Goal: Information Seeking & Learning: Understand process/instructions

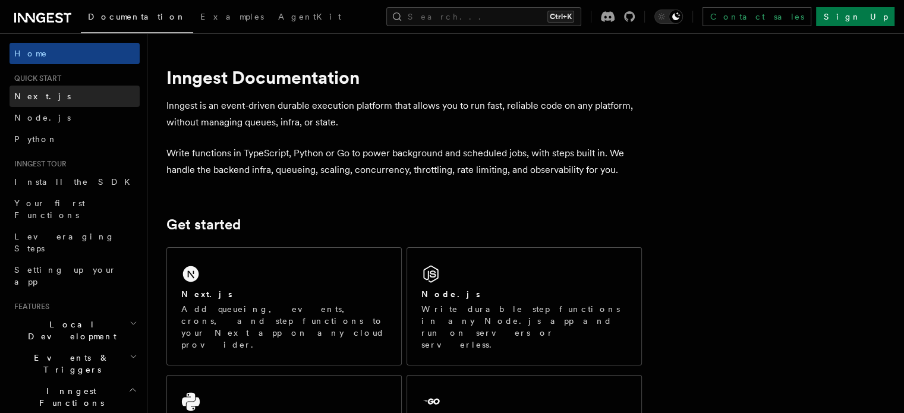
click at [57, 95] on link "Next.js" at bounding box center [75, 96] width 130 height 21
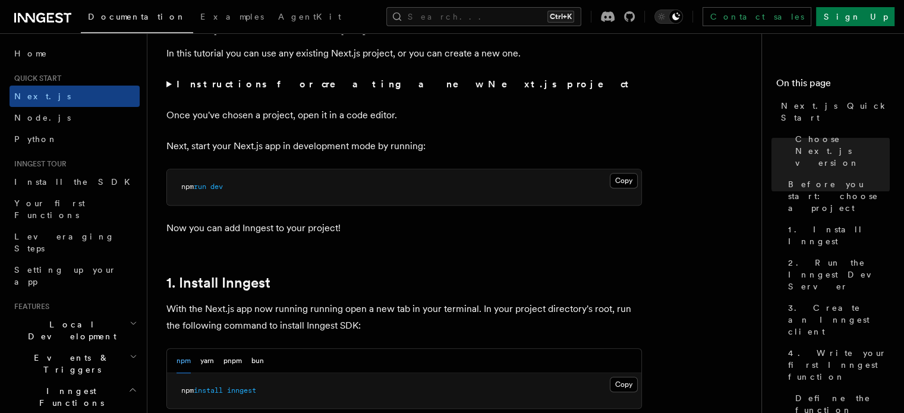
scroll to position [603, 0]
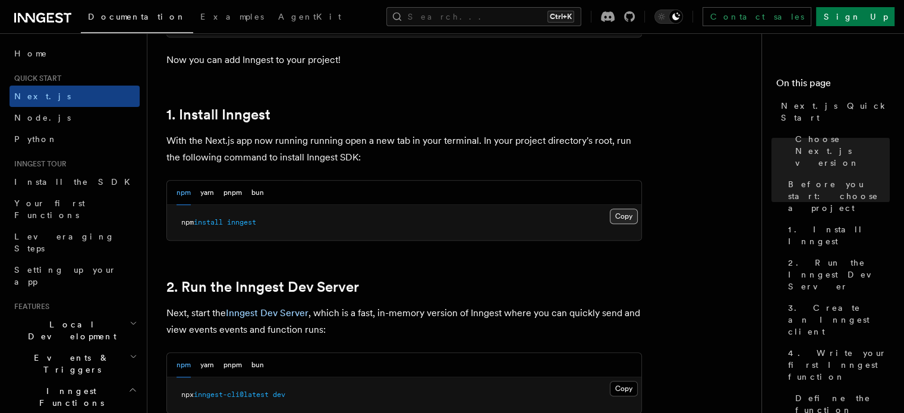
click at [618, 216] on button "Copy Copied" at bounding box center [624, 216] width 28 height 15
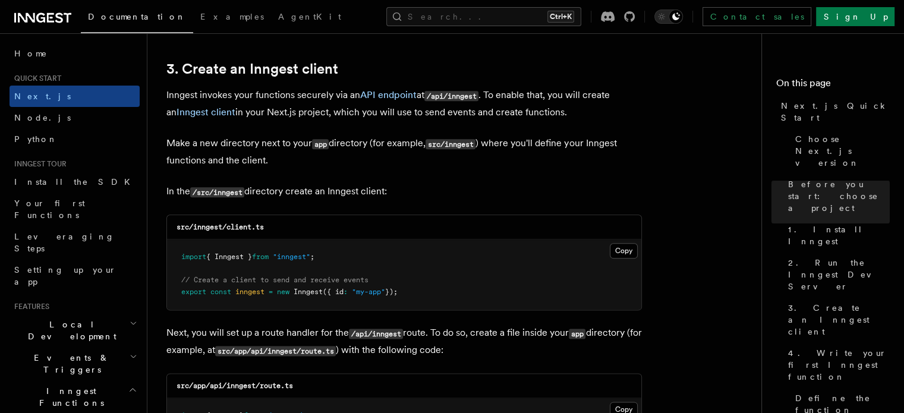
scroll to position [1407, 0]
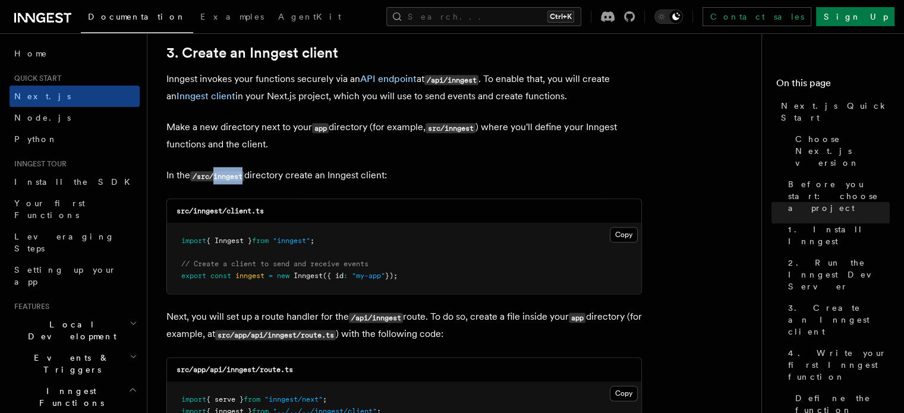
drag, startPoint x: 216, startPoint y: 175, endPoint x: 248, endPoint y: 175, distance: 32.1
click at [248, 175] on p "In the /src/inngest directory create an Inngest client:" at bounding box center [403, 175] width 475 height 17
copy code "inngest"
click at [248, 175] on p "In the /src/inngest directory create an Inngest client:" at bounding box center [403, 175] width 475 height 17
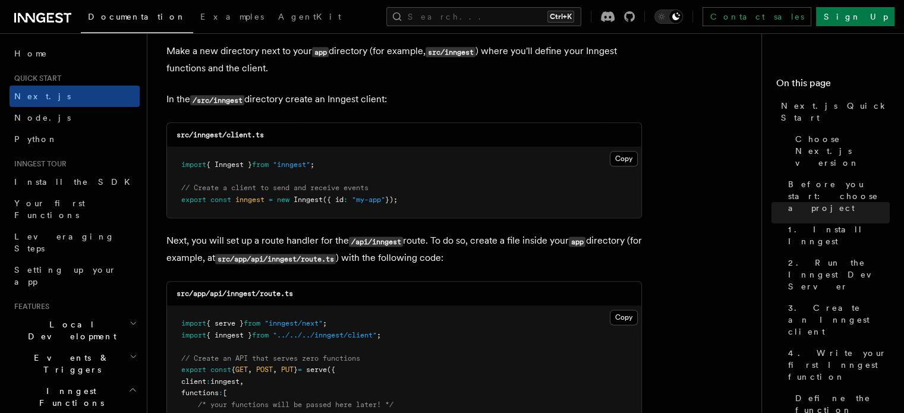
scroll to position [1483, 0]
click at [630, 156] on button "Copy Copied" at bounding box center [624, 157] width 28 height 15
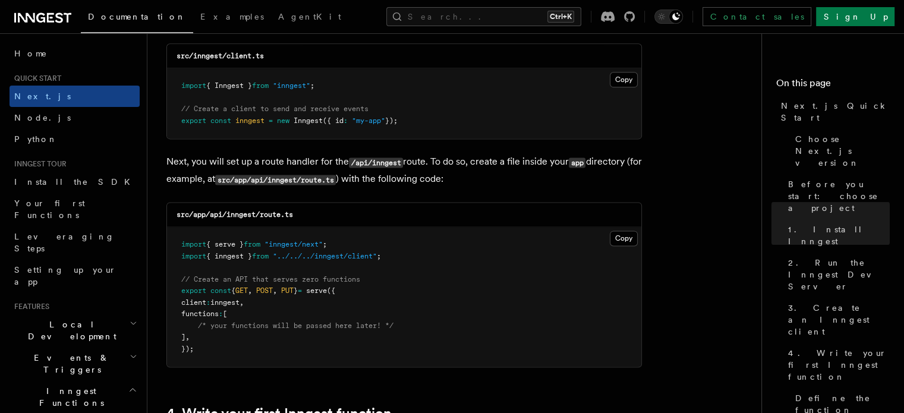
scroll to position [1564, 0]
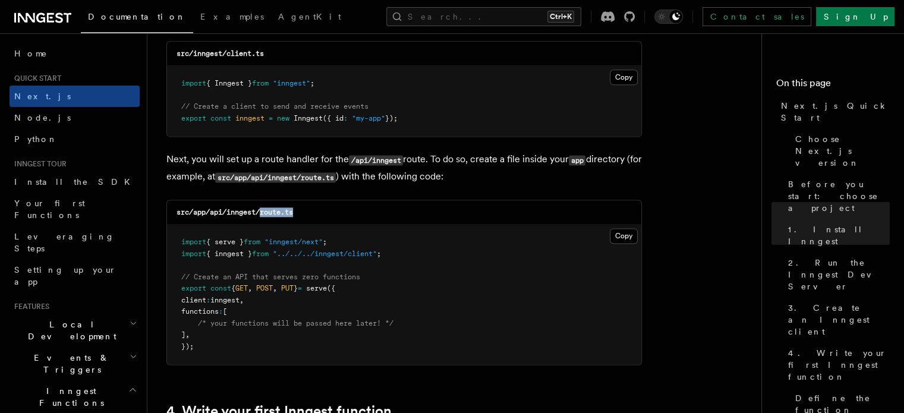
drag, startPoint x: 263, startPoint y: 213, endPoint x: 308, endPoint y: 209, distance: 46.0
click at [308, 209] on div "src/app/api/inngest/route.ts" at bounding box center [404, 212] width 474 height 24
copy code "route.ts"
click at [308, 209] on div "src/app/api/inngest/route.ts" at bounding box center [404, 212] width 474 height 24
click at [622, 237] on button "Copy Copied" at bounding box center [624, 235] width 28 height 15
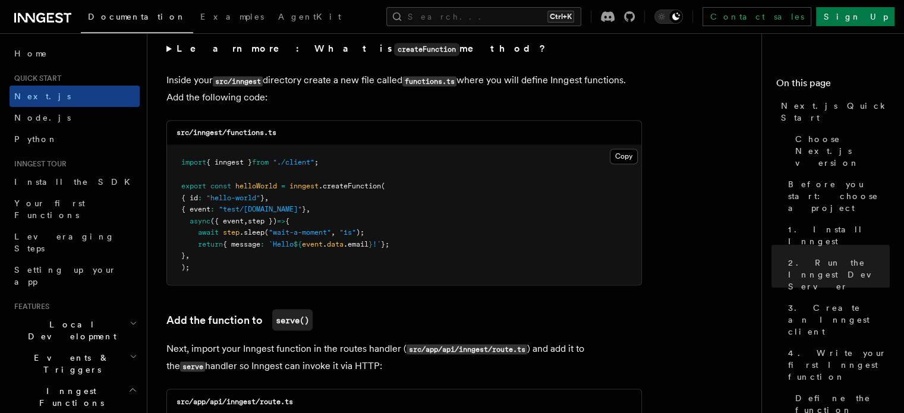
scroll to position [2085, 0]
drag, startPoint x: 228, startPoint y: 135, endPoint x: 302, endPoint y: 134, distance: 74.3
click at [302, 134] on div "src/inngest/functions.ts" at bounding box center [404, 133] width 474 height 24
copy code "functions.ts"
